Goal: Check status: Check status

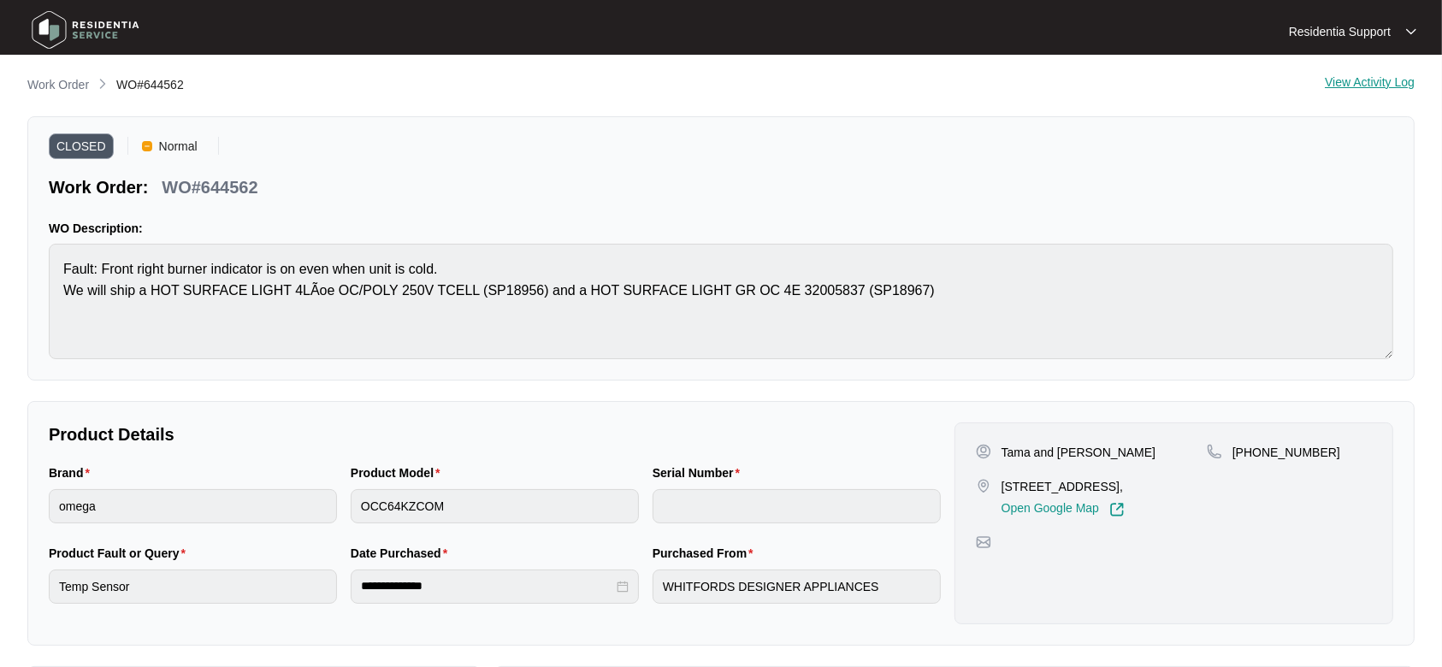
click at [88, 44] on img at bounding box center [86, 29] width 120 height 51
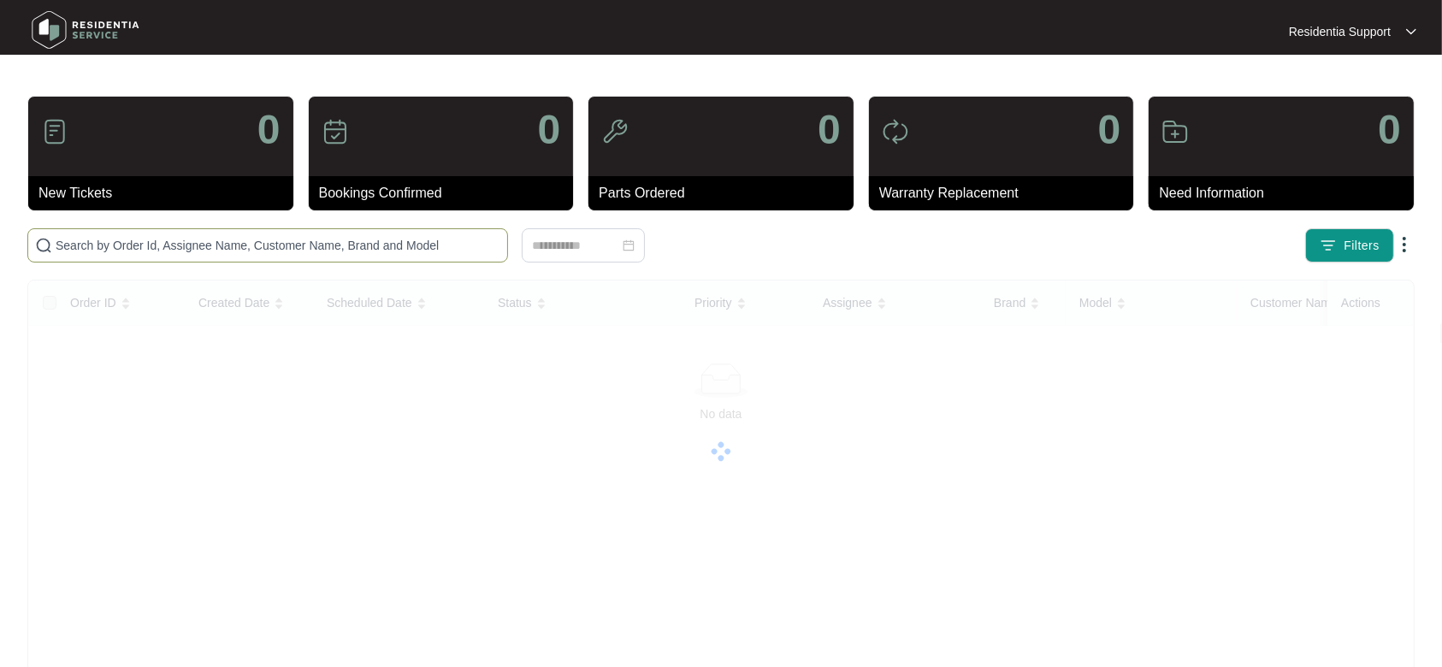
click at [313, 250] on input "text" at bounding box center [278, 245] width 445 height 19
paste input "640748"
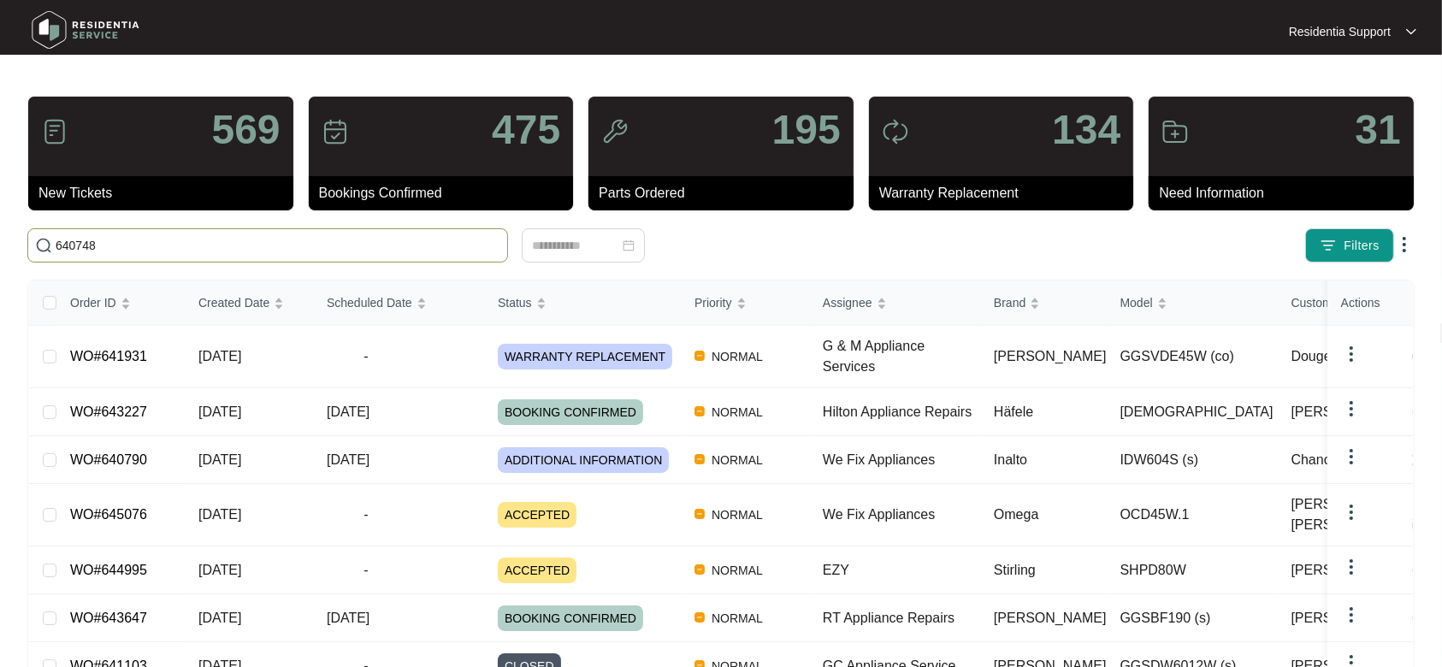
click at [309, 250] on input "640748" at bounding box center [278, 245] width 445 height 19
click at [181, 241] on input "640748" at bounding box center [278, 245] width 445 height 19
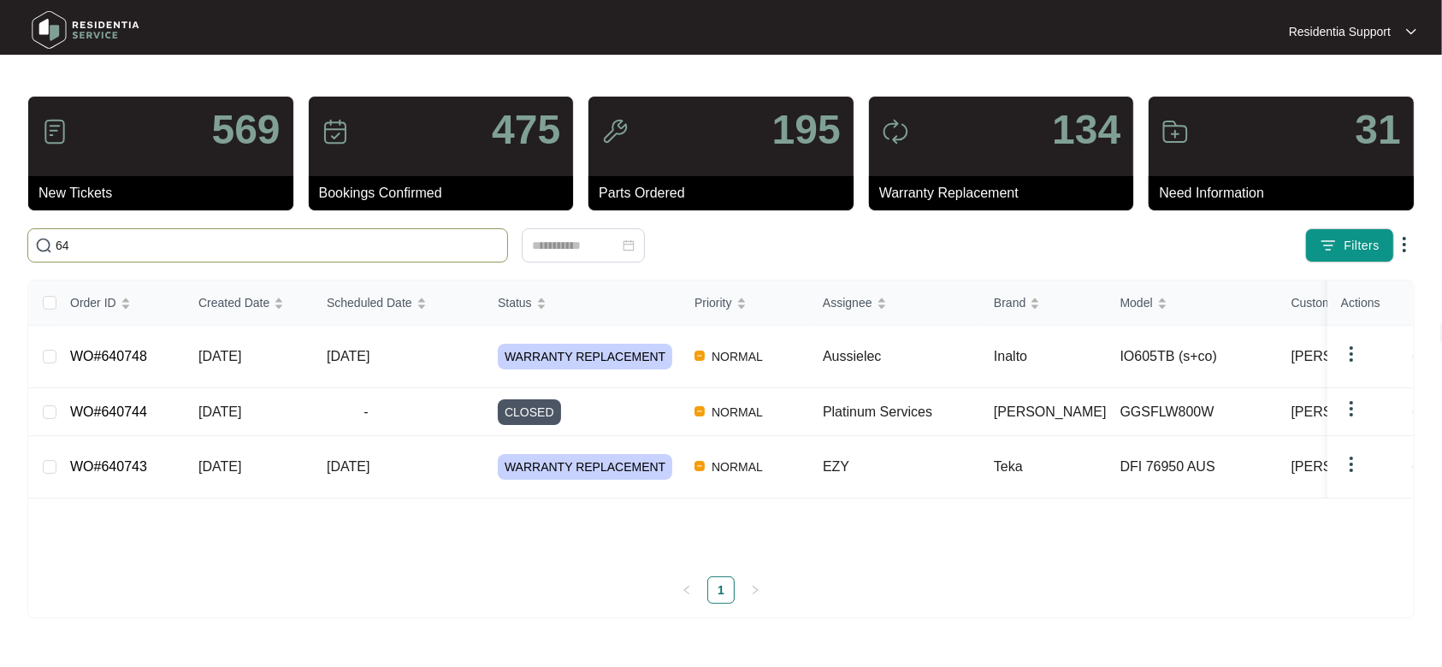
type input "6"
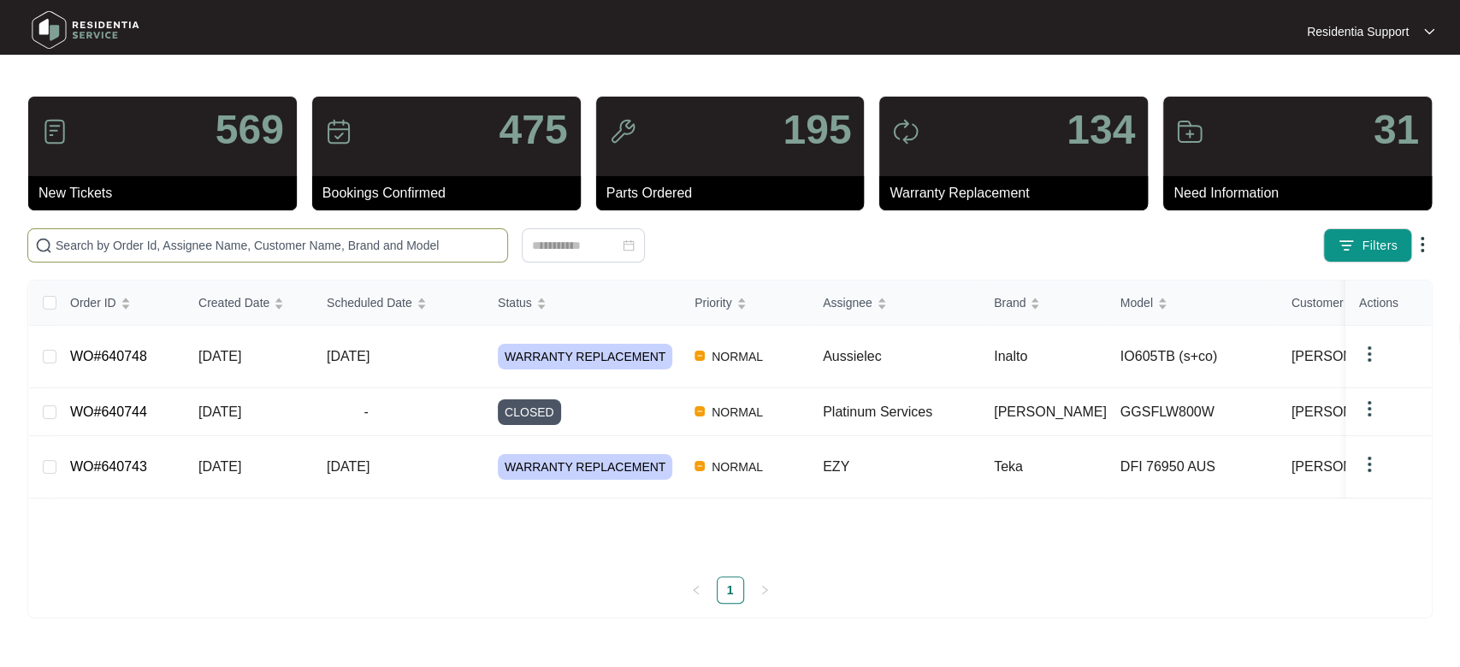
paste input "640748"
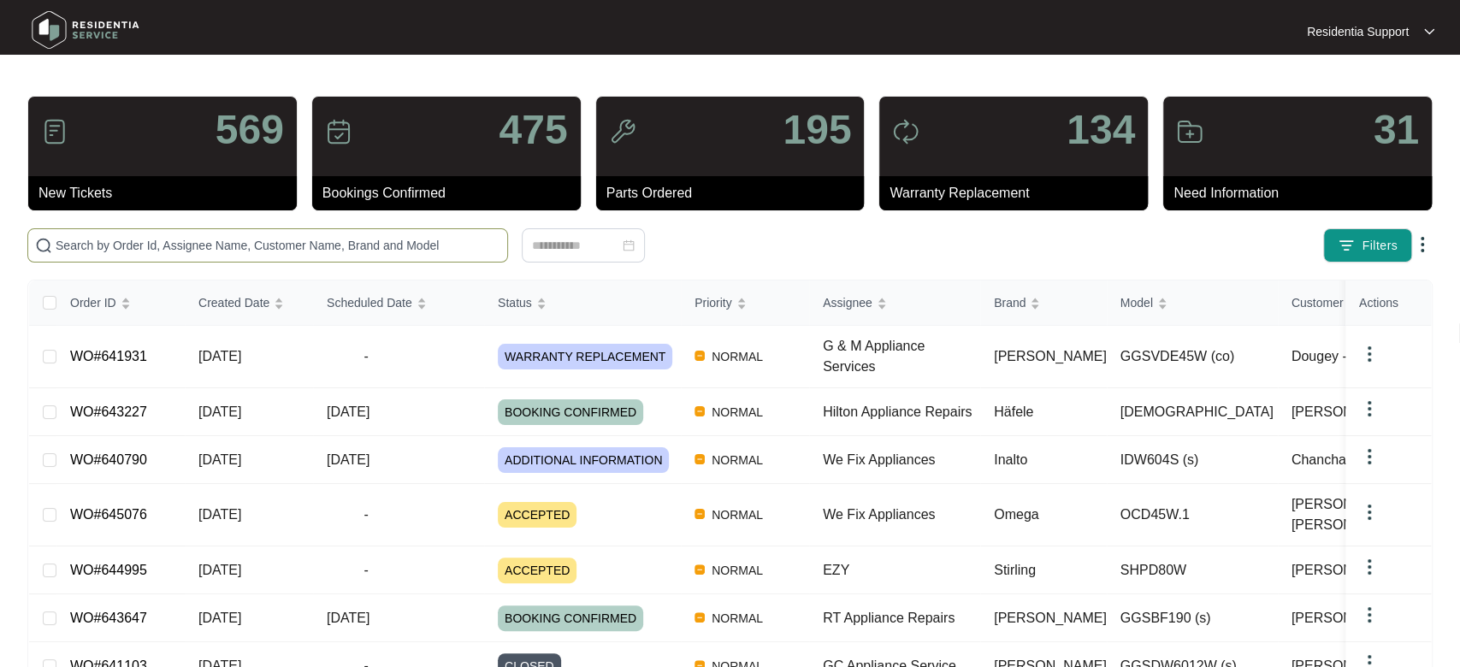
type input "640748"
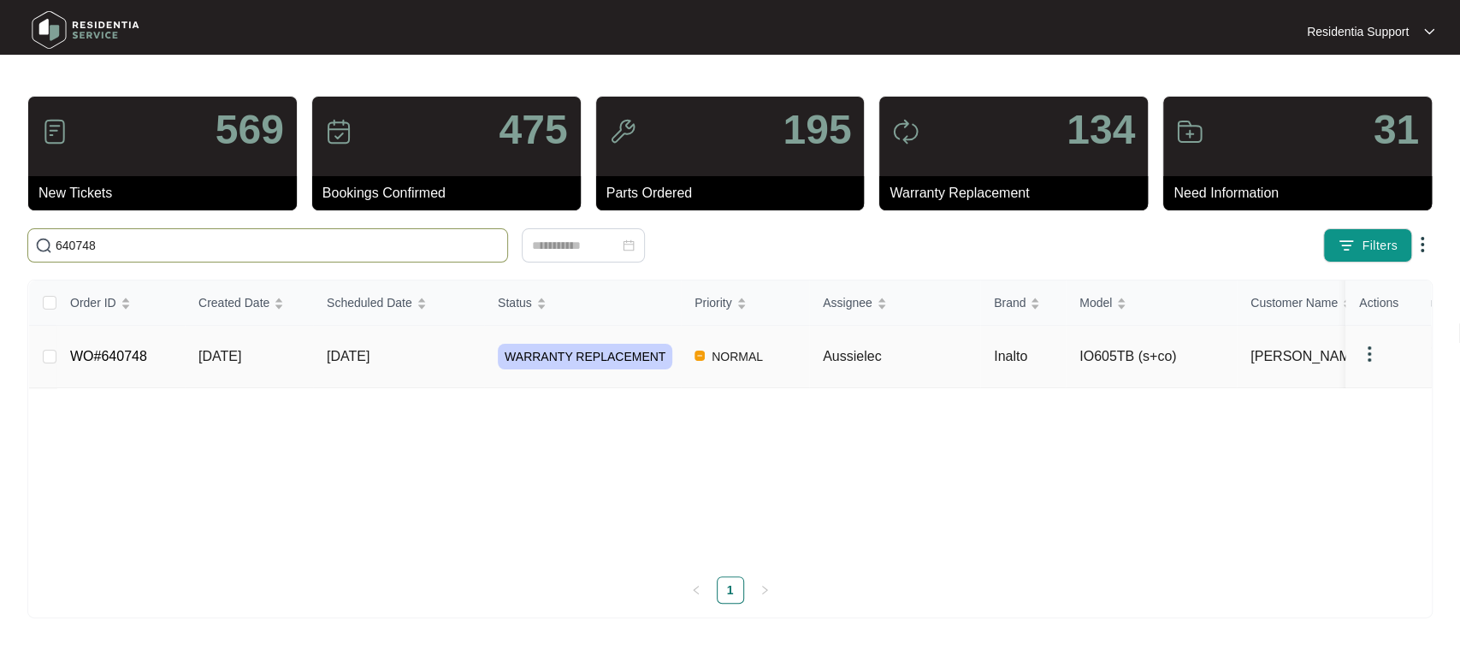
click at [407, 364] on td "[DATE]" at bounding box center [398, 357] width 171 height 62
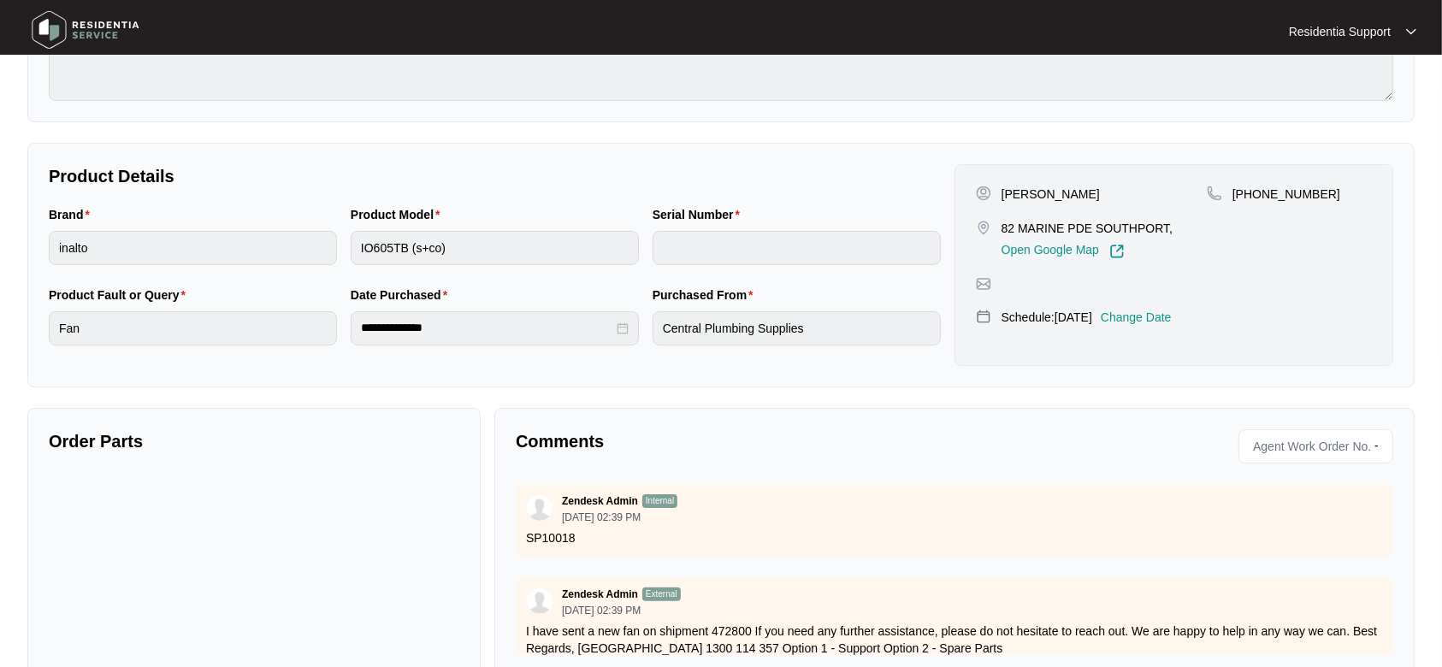
scroll to position [402, 0]
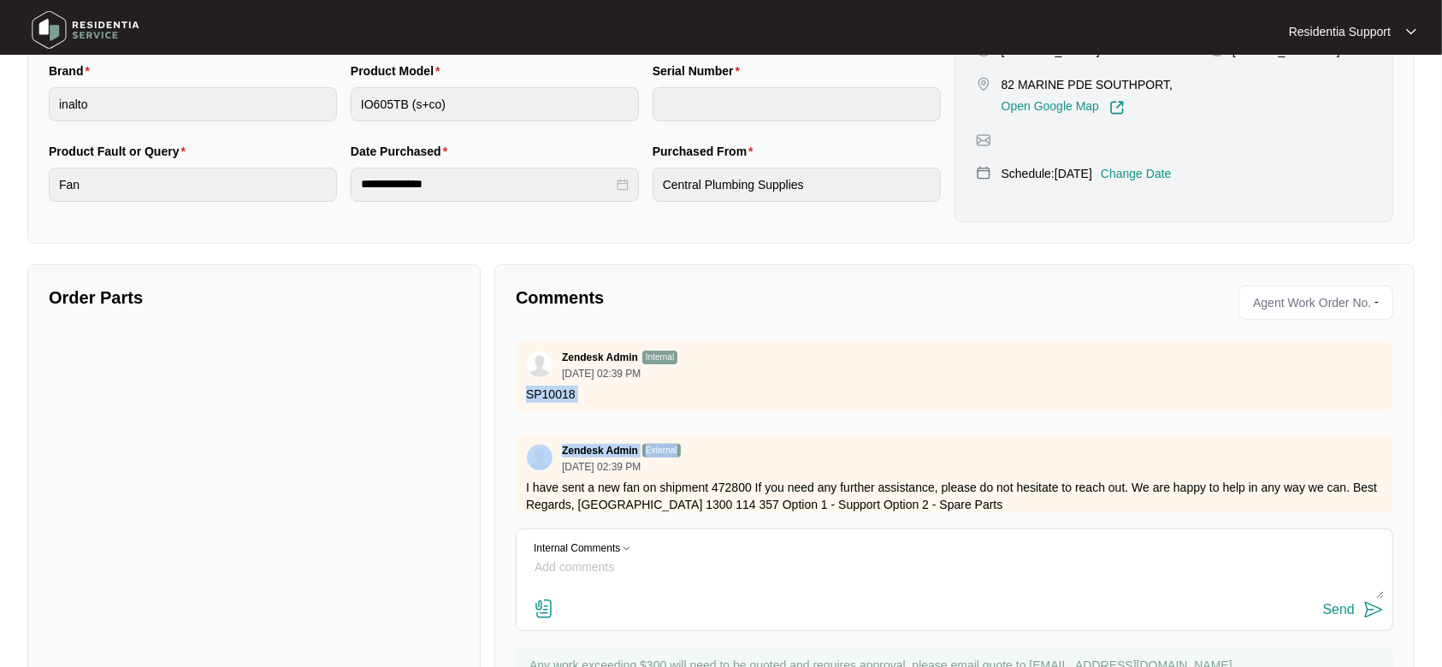
drag, startPoint x: 1375, startPoint y: 373, endPoint x: 1369, endPoint y: 423, distance: 50.1
click at [1369, 423] on div "Zendesk Admin Internal [DATE] 02:39 PM SP10018 Zendesk Admin External [DATE] 02…" at bounding box center [955, 425] width 878 height 171
click at [1337, 423] on div "Zendesk Admin Internal [DATE] 02:39 PM SP10018 Zendesk Admin External [DATE] 02…" at bounding box center [955, 425] width 878 height 171
